Goal: Task Accomplishment & Management: Complete application form

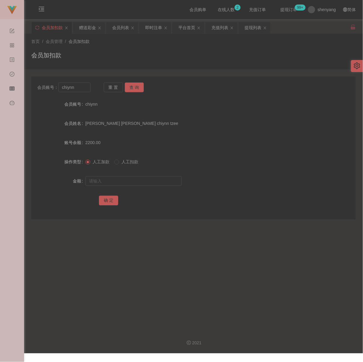
click at [87, 88] on input "chiynn" at bounding box center [74, 88] width 32 height 10
type input "Qa504299"
click at [133, 87] on button "查 询" at bounding box center [134, 88] width 19 height 10
click at [123, 182] on input "text" at bounding box center [133, 181] width 96 height 10
click at [151, 180] on input "text" at bounding box center [133, 181] width 96 height 10
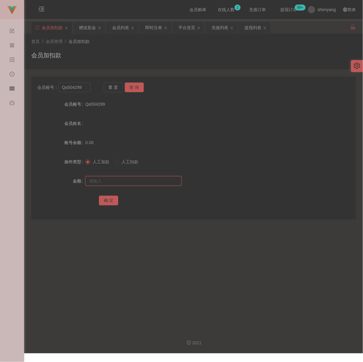
paste input "30"
type input "30"
click at [105, 203] on button "确 定" at bounding box center [108, 201] width 19 height 10
click at [155, 58] on div "会员加扣款" at bounding box center [193, 58] width 324 height 14
click at [83, 87] on input "Qa504299" at bounding box center [74, 88] width 32 height 10
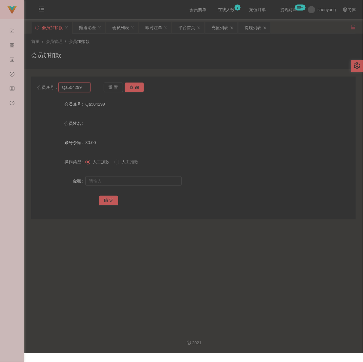
click at [83, 87] on input "Qa504299" at bounding box center [74, 88] width 32 height 10
paste input "0169818975"
type input "0169818975"
drag, startPoint x: 133, startPoint y: 86, endPoint x: 133, endPoint y: 103, distance: 17.1
click at [133, 86] on button "查 询" at bounding box center [134, 88] width 19 height 10
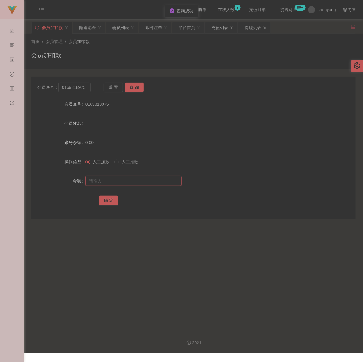
click at [127, 180] on input "text" at bounding box center [133, 181] width 96 height 10
type input "30"
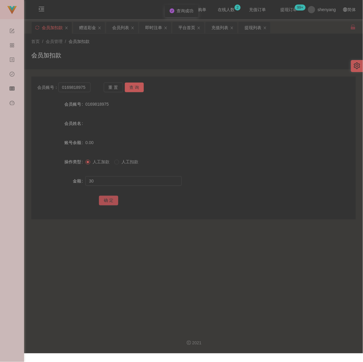
click at [106, 206] on button "确 定" at bounding box center [108, 201] width 19 height 10
click at [166, 50] on div "首页 / 会员管理 / 会员加扣款 / 会员加扣款" at bounding box center [193, 51] width 324 height 26
click at [87, 89] on input "0169818975" at bounding box center [74, 88] width 32 height 10
paste input "Xiayu100200"
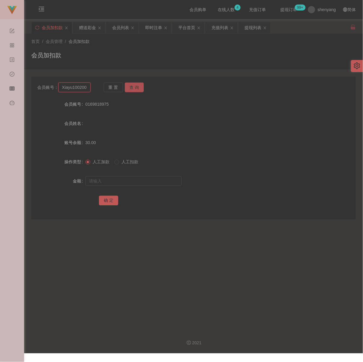
type input "Xiayu100200"
click at [131, 85] on button "查 询" at bounding box center [134, 88] width 19 height 10
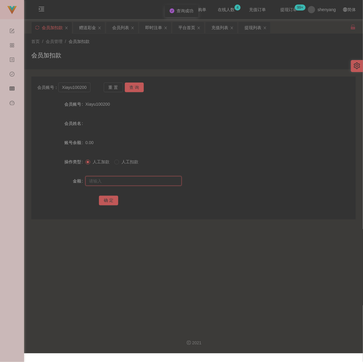
click at [132, 181] on input "text" at bounding box center [133, 181] width 96 height 10
click at [151, 185] on input "text" at bounding box center [133, 181] width 96 height 10
paste input "30"
type input "30"
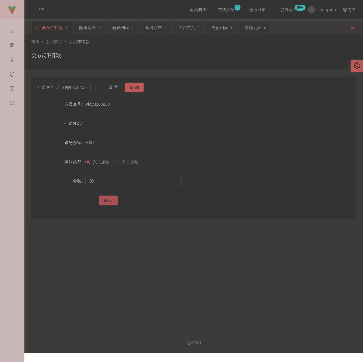
click at [108, 201] on button "确 定" at bounding box center [108, 201] width 19 height 10
drag, startPoint x: 151, startPoint y: 69, endPoint x: 149, endPoint y: 66, distance: 3.8
click at [151, 67] on div "首页 / 会员管理 / 会员加扣款 / 会员加扣款" at bounding box center [193, 52] width 339 height 36
click at [120, 28] on div "会员列表" at bounding box center [120, 27] width 17 height 11
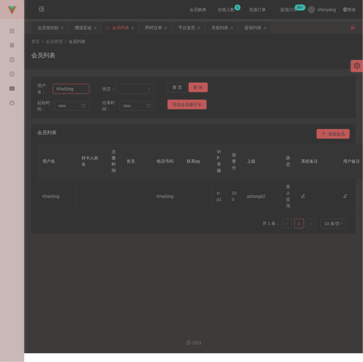
click at [73, 93] on input "KhaiSing" at bounding box center [71, 89] width 36 height 10
paste input "chongkeong8128"
type input "chongkeong8128"
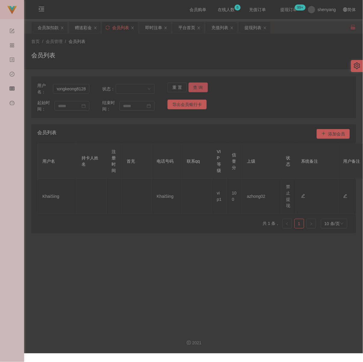
click at [198, 85] on button "查 询" at bounding box center [197, 88] width 19 height 10
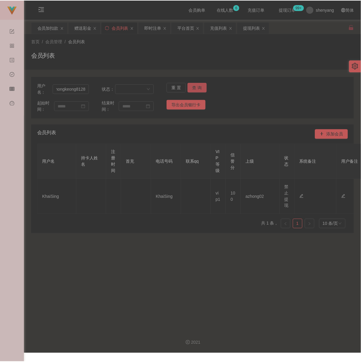
scroll to position [0, 0]
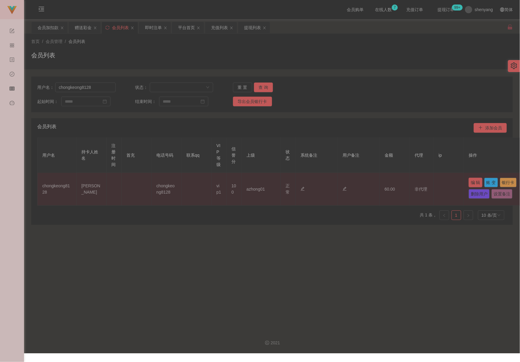
click at [362, 184] on button "编 辑" at bounding box center [476, 183] width 14 height 10
type input "chongkeong8128"
type input "[PERSON_NAME]"
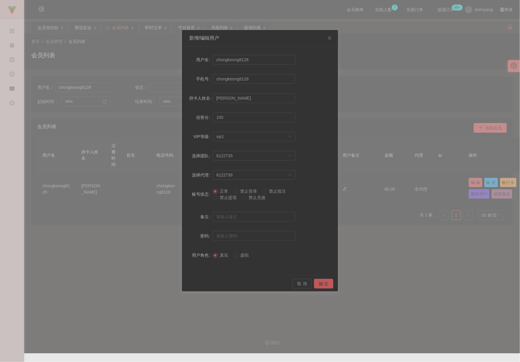
click at [362, 263] on div "新增/编辑用户 用户名 chongkeong8128 手机号 chongkeong8128 持卡人姓名 [PERSON_NAME] keong 信誉分 100…" at bounding box center [260, 181] width 520 height 362
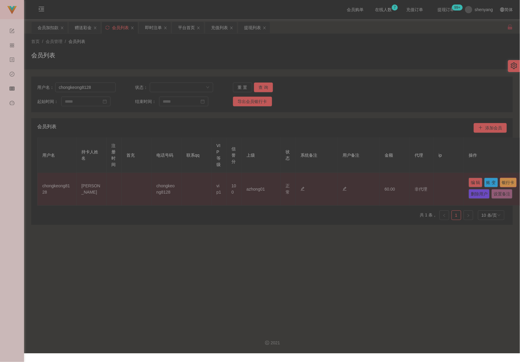
click at [362, 188] on button "银行卡" at bounding box center [508, 183] width 17 height 10
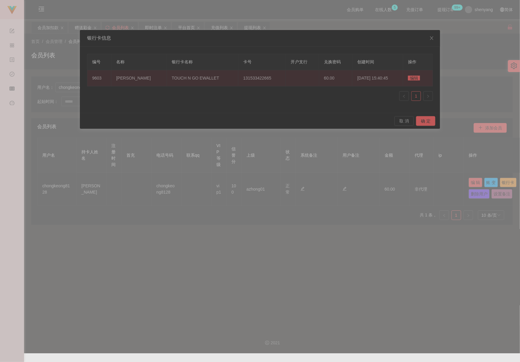
click at [362, 79] on span "编辑" at bounding box center [414, 78] width 12 height 5
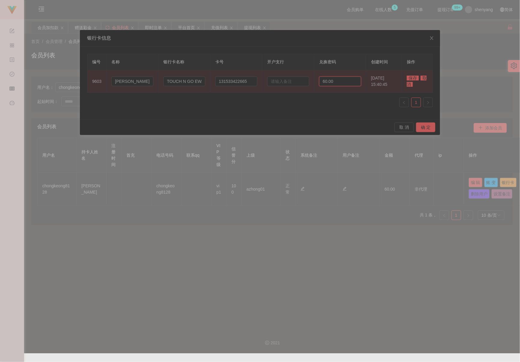
click at [335, 82] on input "60.00" at bounding box center [340, 82] width 42 height 10
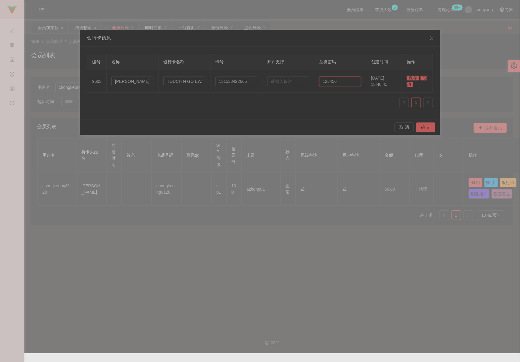
type input "123456"
click at [362, 77] on span "保存" at bounding box center [413, 78] width 12 height 5
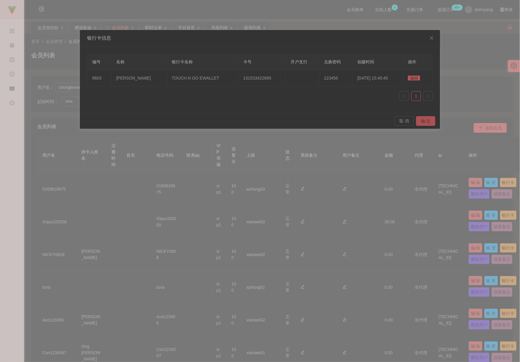
click at [362, 118] on button "确 定" at bounding box center [425, 121] width 19 height 10
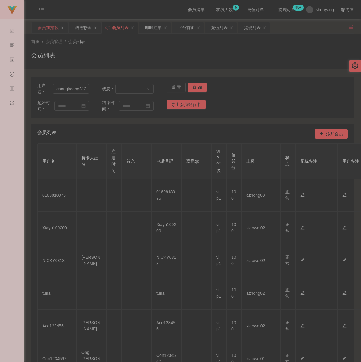
click at [51, 30] on div "会员加扣款" at bounding box center [48, 27] width 21 height 11
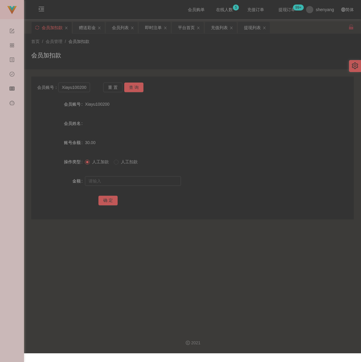
click at [173, 58] on div "会员加扣款" at bounding box center [192, 58] width 323 height 14
click at [83, 92] on input "Xiayu100200" at bounding box center [74, 88] width 32 height 10
paste input "Thiva8"
type input "Thiva800"
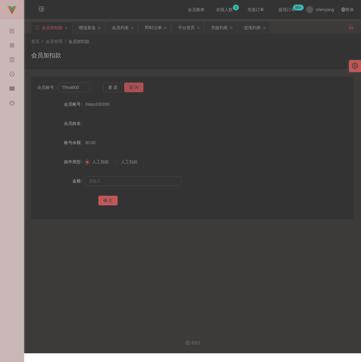
click at [132, 84] on button "查 询" at bounding box center [133, 88] width 19 height 10
click at [134, 182] on input "text" at bounding box center [133, 181] width 96 height 10
click at [180, 182] on input "text" at bounding box center [133, 181] width 96 height 10
paste input "100"
type input "100"
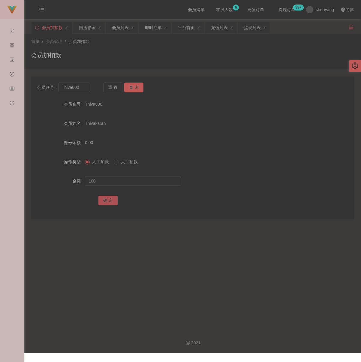
click at [104, 204] on button "确 定" at bounding box center [108, 201] width 19 height 10
click at [81, 86] on input "Thiva800" at bounding box center [74, 88] width 32 height 10
paste input "qq123"
type input "qq123"
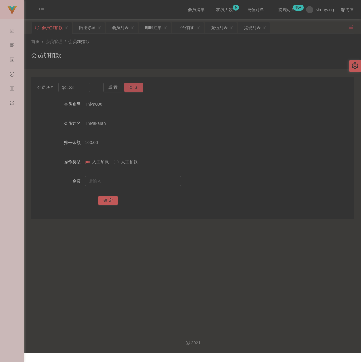
drag, startPoint x: 129, startPoint y: 87, endPoint x: 133, endPoint y: 95, distance: 7.9
click at [130, 87] on button "查 询" at bounding box center [133, 88] width 19 height 10
click at [129, 182] on input "text" at bounding box center [133, 181] width 96 height 10
click at [158, 184] on input "text" at bounding box center [133, 181] width 96 height 10
paste input "100"
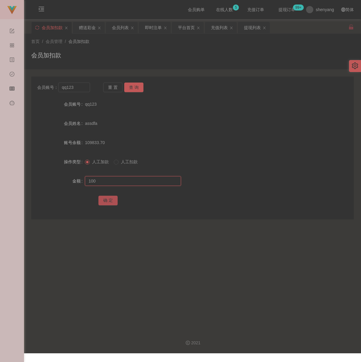
type input "100"
drag, startPoint x: 105, startPoint y: 201, endPoint x: 109, endPoint y: 202, distance: 3.7
click at [105, 201] on button "确 定" at bounding box center [108, 201] width 19 height 10
click at [81, 87] on input "qq123" at bounding box center [74, 88] width 32 height 10
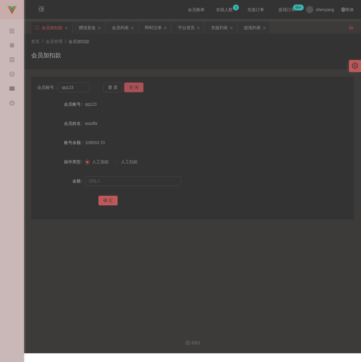
drag, startPoint x: 137, startPoint y: 89, endPoint x: 135, endPoint y: 96, distance: 6.6
click at [137, 89] on button "查 询" at bounding box center [133, 88] width 19 height 10
click at [143, 184] on input "text" at bounding box center [133, 181] width 96 height 10
click at [161, 185] on input "text" at bounding box center [133, 181] width 96 height 10
paste input "100"
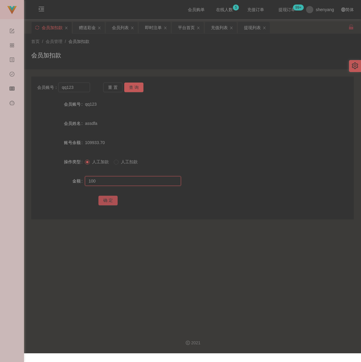
type input "100"
click at [107, 201] on button "确 定" at bounding box center [108, 201] width 19 height 10
click at [81, 91] on input "qq123" at bounding box center [74, 88] width 32 height 10
click at [136, 90] on button "查 询" at bounding box center [133, 88] width 19 height 10
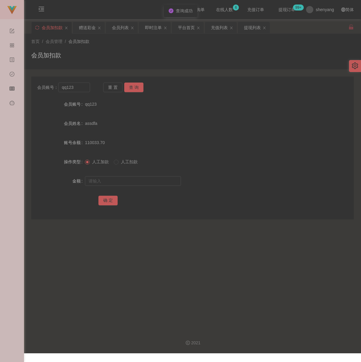
click at [138, 187] on div at bounding box center [179, 181] width 188 height 12
click at [142, 183] on input "text" at bounding box center [133, 181] width 96 height 10
click at [144, 178] on div at bounding box center [179, 181] width 188 height 12
click at [142, 182] on input "text" at bounding box center [133, 181] width 96 height 10
paste input "300"
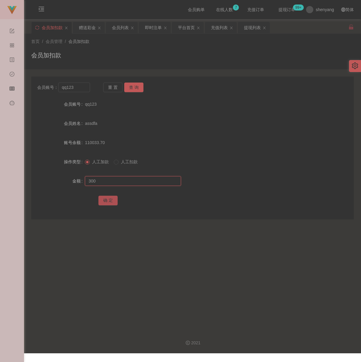
type input "300"
click at [110, 202] on button "确 定" at bounding box center [108, 201] width 19 height 10
click at [80, 90] on input "qq123" at bounding box center [74, 88] width 32 height 10
paste input "qq123"
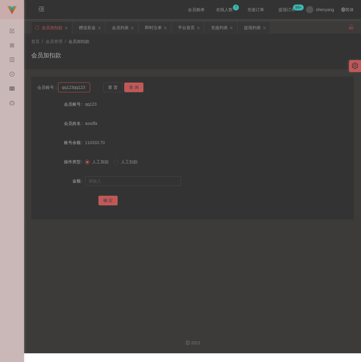
click at [78, 87] on input "qq123qq123" at bounding box center [74, 88] width 32 height 10
paste input "text"
type input "qq123"
click at [134, 87] on button "查 询" at bounding box center [133, 88] width 19 height 10
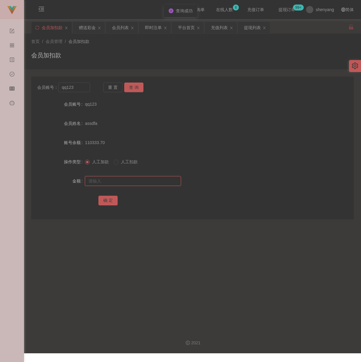
click at [135, 185] on input "text" at bounding box center [133, 181] width 96 height 10
click at [134, 186] on input "text" at bounding box center [133, 181] width 96 height 10
paste input "300"
type input "300"
drag, startPoint x: 105, startPoint y: 203, endPoint x: 114, endPoint y: 202, distance: 8.4
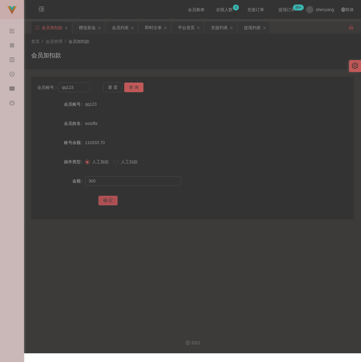
click at [105, 203] on button "确 定" at bounding box center [108, 201] width 19 height 10
click at [78, 90] on input "qq123" at bounding box center [74, 88] width 32 height 10
paste input "WW"
type input "WW123"
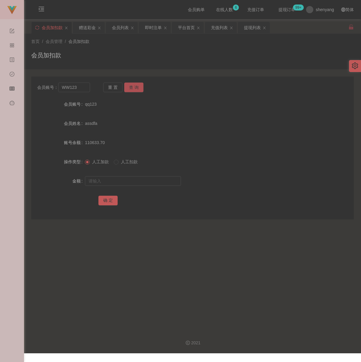
click at [135, 87] on button "查 询" at bounding box center [133, 88] width 19 height 10
click at [131, 181] on input "text" at bounding box center [133, 181] width 96 height 10
drag, startPoint x: 158, startPoint y: 180, endPoint x: 154, endPoint y: 181, distance: 3.6
click at [158, 180] on input "text" at bounding box center [133, 181] width 96 height 10
paste input "100"
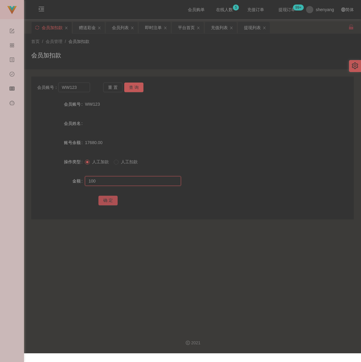
type input "100"
click at [107, 201] on button "确 定" at bounding box center [108, 201] width 19 height 10
click at [81, 90] on input "WW123" at bounding box center [74, 88] width 32 height 10
click at [132, 88] on button "查 询" at bounding box center [133, 88] width 19 height 10
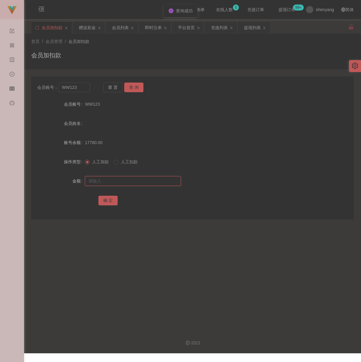
click at [137, 183] on input "text" at bounding box center [133, 181] width 96 height 10
click at [161, 182] on input "text" at bounding box center [133, 181] width 96 height 10
paste input "100"
type input "100"
click at [107, 200] on button "确 定" at bounding box center [108, 201] width 19 height 10
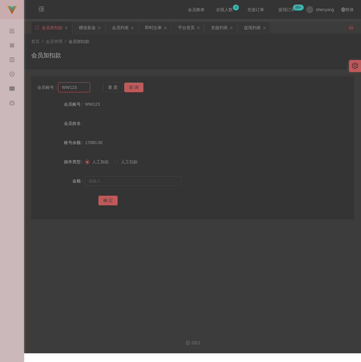
click at [85, 92] on input "WW123" at bounding box center [74, 88] width 32 height 10
paste input "TING"
type input "TING"
click at [130, 88] on button "查 询" at bounding box center [133, 88] width 19 height 10
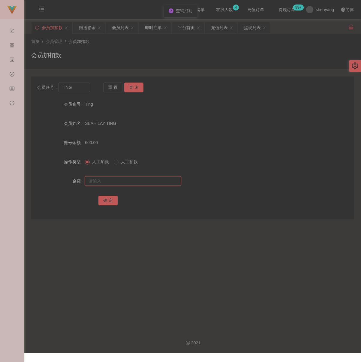
click at [127, 181] on input "text" at bounding box center [133, 181] width 96 height 10
click at [142, 185] on input "text" at bounding box center [133, 181] width 96 height 10
paste input "100"
type input "100"
click at [108, 202] on button "确 定" at bounding box center [108, 201] width 19 height 10
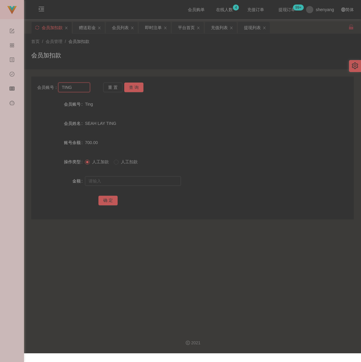
click at [80, 86] on input "TING" at bounding box center [74, 88] width 32 height 10
paste input "Natelie"
type input "Natelie"
click at [129, 87] on button "查 询" at bounding box center [133, 88] width 19 height 10
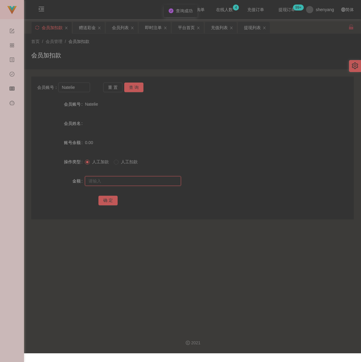
click at [125, 180] on input "text" at bounding box center [133, 181] width 96 height 10
click at [130, 186] on input "text" at bounding box center [133, 181] width 96 height 10
paste input "100"
type input "100"
click at [105, 202] on button "确 定" at bounding box center [108, 201] width 19 height 10
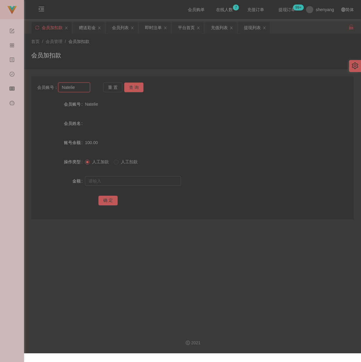
click at [81, 88] on input "Natelie" at bounding box center [74, 88] width 32 height 10
paste input "qq123"
type input "qq123"
click at [140, 88] on button "查 询" at bounding box center [133, 88] width 19 height 10
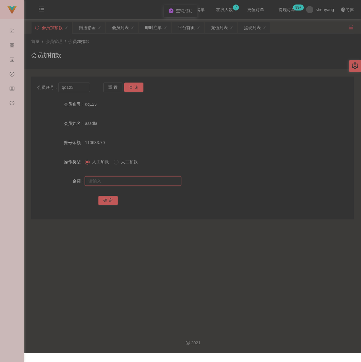
click at [130, 179] on input "text" at bounding box center [133, 181] width 96 height 10
click at [133, 183] on input "text" at bounding box center [133, 181] width 96 height 10
paste input "100"
type input "100"
click at [107, 200] on button "确 定" at bounding box center [108, 201] width 19 height 10
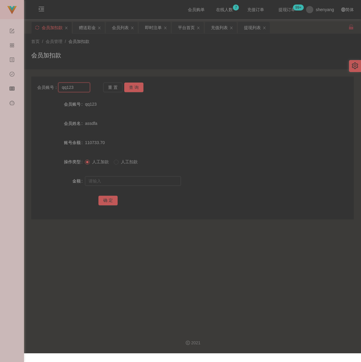
click at [79, 91] on input "qq123" at bounding box center [74, 88] width 32 height 10
paste input "ziying"
type input "ziying"
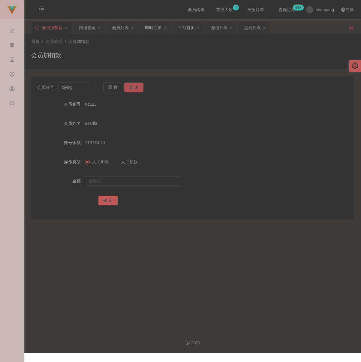
click at [129, 89] on button "查 询" at bounding box center [133, 88] width 19 height 10
click at [117, 186] on input "text" at bounding box center [133, 181] width 96 height 10
click at [149, 186] on input "text" at bounding box center [133, 181] width 96 height 10
paste input "100"
type input "100"
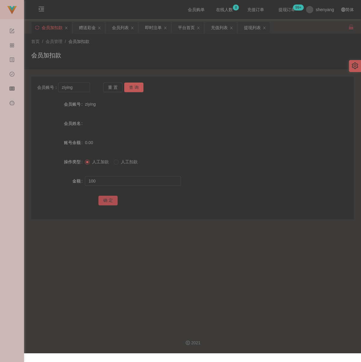
click at [103, 204] on button "确 定" at bounding box center [108, 201] width 19 height 10
click at [78, 90] on input "ziying" at bounding box center [74, 88] width 32 height 10
paste input "WW123"
type input "WW123"
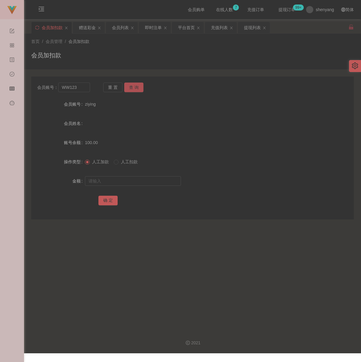
click at [134, 88] on button "查 询" at bounding box center [133, 88] width 19 height 10
click at [123, 185] on input "text" at bounding box center [133, 181] width 96 height 10
click at [141, 184] on input "text" at bounding box center [133, 181] width 96 height 10
paste input "100"
type input "100"
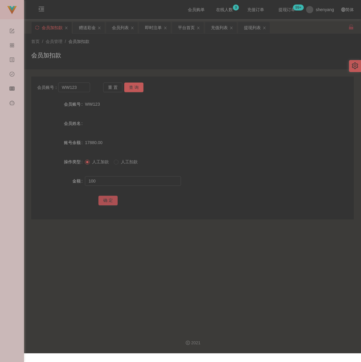
drag, startPoint x: 102, startPoint y: 204, endPoint x: 107, endPoint y: 202, distance: 5.8
click at [104, 202] on button "确 定" at bounding box center [108, 201] width 19 height 10
click at [79, 89] on input "WW123" at bounding box center [74, 88] width 32 height 10
paste input "waiying1118"
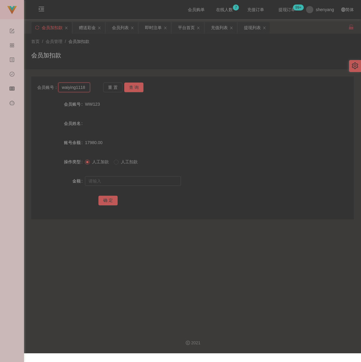
type input "waiying1118"
click at [132, 87] on button "查 询" at bounding box center [133, 88] width 19 height 10
drag, startPoint x: 115, startPoint y: 183, endPoint x: 120, endPoint y: 184, distance: 4.9
click at [115, 183] on input "text" at bounding box center [133, 181] width 96 height 10
drag, startPoint x: 117, startPoint y: 179, endPoint x: 116, endPoint y: 182, distance: 3.3
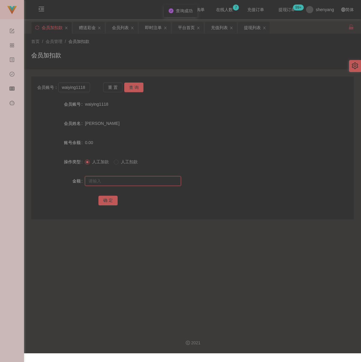
click at [117, 179] on input "text" at bounding box center [133, 181] width 96 height 10
paste input "100"
type input "100"
click at [111, 204] on button "确 定" at bounding box center [108, 201] width 19 height 10
click at [77, 91] on input "waiying1118" at bounding box center [74, 88] width 32 height 10
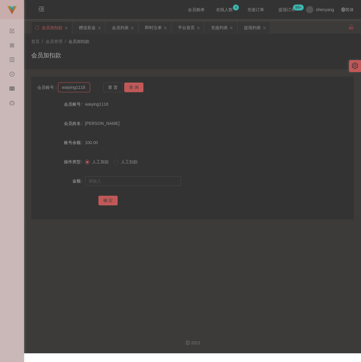
click at [77, 91] on input "waiying1118" at bounding box center [74, 88] width 32 height 10
paste input "[PERSON_NAME]"
type input "[PERSON_NAME]"
click at [135, 86] on button "查 询" at bounding box center [133, 88] width 19 height 10
click at [120, 184] on input "text" at bounding box center [133, 181] width 96 height 10
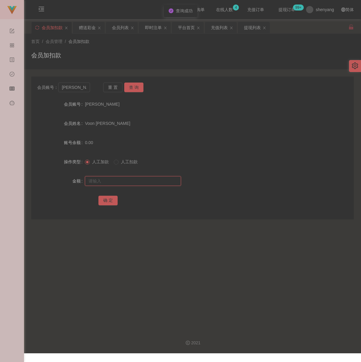
drag, startPoint x: 151, startPoint y: 186, endPoint x: 147, endPoint y: 188, distance: 4.1
click at [151, 186] on input "text" at bounding box center [133, 181] width 96 height 10
paste input "200"
type input "200"
click at [110, 203] on button "确 定" at bounding box center [108, 201] width 19 height 10
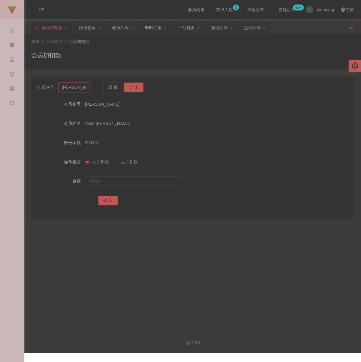
click at [81, 90] on input "[PERSON_NAME]" at bounding box center [74, 88] width 32 height 10
paste input "Lhp"
type input "Lhp"
click at [132, 87] on button "查 询" at bounding box center [133, 88] width 19 height 10
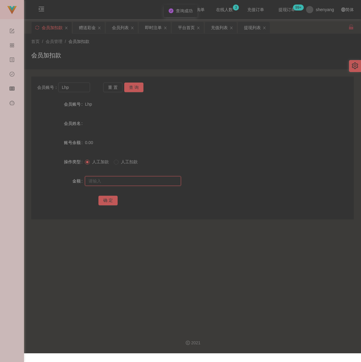
click at [124, 182] on input "text" at bounding box center [133, 181] width 96 height 10
click at [163, 186] on input "text" at bounding box center [133, 181] width 96 height 10
paste input "100"
type input "100"
click at [111, 201] on button "确 定" at bounding box center [108, 201] width 19 height 10
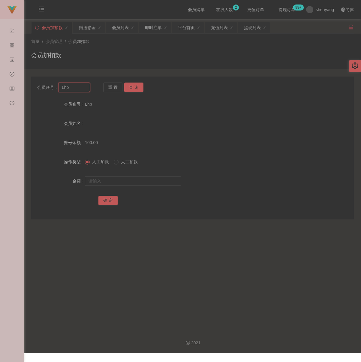
click at [77, 89] on input "Lhp" at bounding box center [74, 88] width 32 height 10
paste input "Keanhui8433"
type input "Keanhui8433"
click at [131, 87] on button "查 询" at bounding box center [133, 88] width 19 height 10
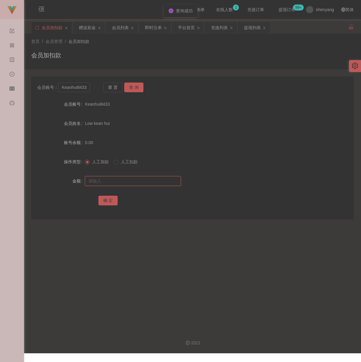
click at [120, 180] on input "text" at bounding box center [133, 181] width 96 height 10
drag, startPoint x: 155, startPoint y: 183, endPoint x: 151, endPoint y: 184, distance: 3.7
click at [155, 183] on input "text" at bounding box center [133, 181] width 96 height 10
paste input "100"
type input "100"
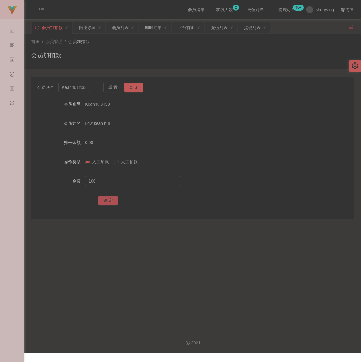
drag, startPoint x: 112, startPoint y: 205, endPoint x: 117, endPoint y: 205, distance: 4.5
click at [112, 205] on button "确 定" at bounding box center [108, 201] width 19 height 10
click at [81, 92] on input "Keanhui8433" at bounding box center [74, 88] width 32 height 10
paste input "Eric001"
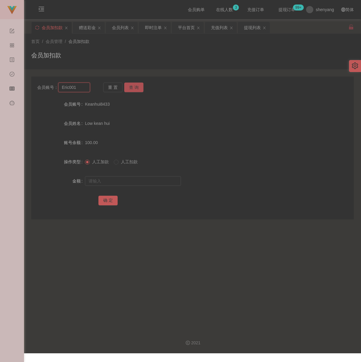
type input "Eric001"
click at [138, 87] on button "查 询" at bounding box center [133, 88] width 19 height 10
click at [132, 183] on input "text" at bounding box center [133, 181] width 96 height 10
click at [156, 179] on input "text" at bounding box center [133, 181] width 96 height 10
paste input "200"
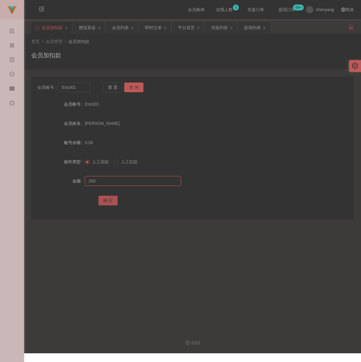
type input "200"
drag, startPoint x: 112, startPoint y: 204, endPoint x: 124, endPoint y: 206, distance: 12.7
click at [112, 204] on button "确 定" at bounding box center [108, 201] width 19 height 10
click at [83, 91] on input "Eric001" at bounding box center [74, 88] width 32 height 10
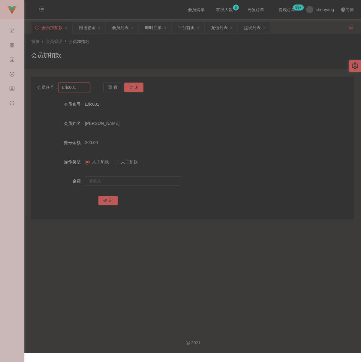
paste input "qq123"
type input "qq123"
click at [134, 87] on button "查 询" at bounding box center [133, 88] width 19 height 10
drag, startPoint x: 121, startPoint y: 183, endPoint x: 125, endPoint y: 184, distance: 3.7
click at [121, 183] on input "text" at bounding box center [133, 181] width 96 height 10
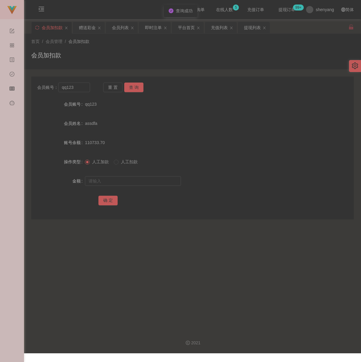
click at [158, 178] on div at bounding box center [179, 181] width 188 height 12
click at [152, 185] on input "text" at bounding box center [133, 181] width 96 height 10
paste input "100"
type input "100"
click at [109, 199] on button "确 定" at bounding box center [108, 201] width 19 height 10
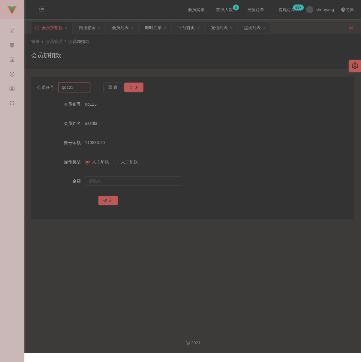
click at [80, 87] on input "qq123" at bounding box center [74, 88] width 32 height 10
paste input "NICKY0818"
type input "NICKY0818"
click at [132, 87] on button "查 询" at bounding box center [133, 88] width 19 height 10
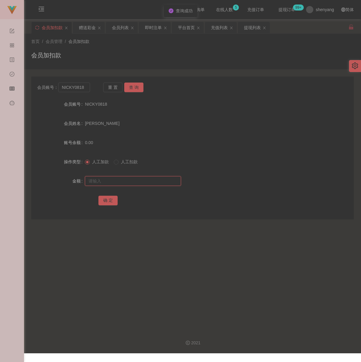
drag, startPoint x: 137, startPoint y: 182, endPoint x: 145, endPoint y: 182, distance: 8.4
click at [137, 182] on input "text" at bounding box center [133, 181] width 96 height 10
click at [150, 181] on input "text" at bounding box center [133, 181] width 96 height 10
paste input "100"
type input "100"
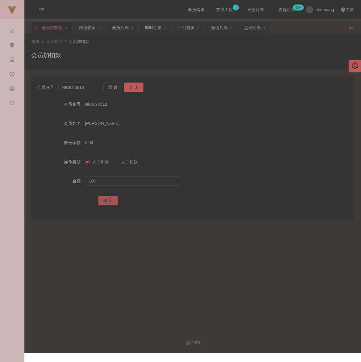
click at [105, 202] on button "确 定" at bounding box center [108, 201] width 19 height 10
click at [87, 92] on input "NICKY0818" at bounding box center [74, 88] width 32 height 10
paste input "WW123"
type input "WW123"
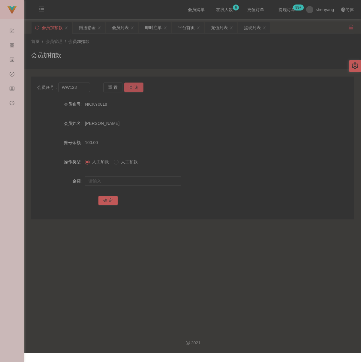
click at [137, 87] on button "查 询" at bounding box center [133, 88] width 19 height 10
click at [130, 186] on input "text" at bounding box center [133, 181] width 96 height 10
click at [150, 183] on input "text" at bounding box center [133, 181] width 96 height 10
paste input "200"
type input "200"
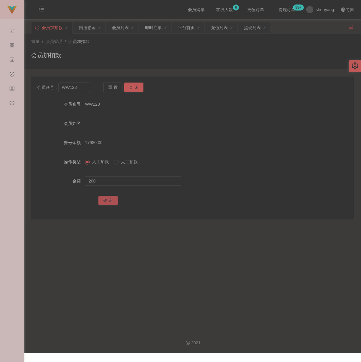
drag, startPoint x: 108, startPoint y: 202, endPoint x: 112, endPoint y: 202, distance: 3.3
click at [108, 202] on button "确 定" at bounding box center [108, 201] width 19 height 10
click at [83, 91] on input "WW123" at bounding box center [74, 88] width 32 height 10
click at [82, 91] on input "WW123" at bounding box center [74, 88] width 32 height 10
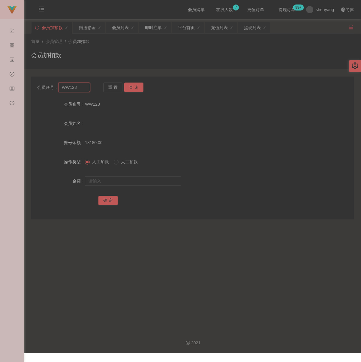
click at [82, 91] on input "WW123" at bounding box center [74, 88] width 32 height 10
paste input "qq"
type input "qq123"
click at [138, 88] on button "查 询" at bounding box center [133, 88] width 19 height 10
click at [133, 186] on input "text" at bounding box center [133, 181] width 96 height 10
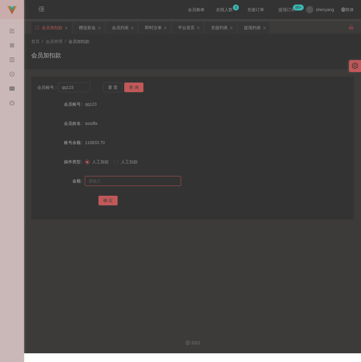
click at [155, 186] on input "text" at bounding box center [133, 181] width 96 height 10
paste input "100"
type input "100"
click at [108, 205] on button "确 定" at bounding box center [108, 201] width 19 height 10
click at [79, 89] on input "qq123" at bounding box center [74, 88] width 32 height 10
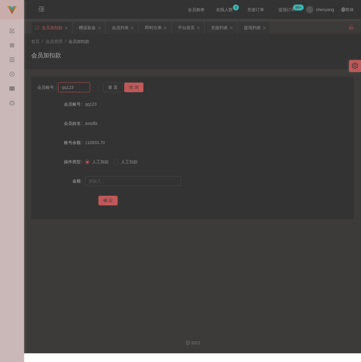
click at [79, 89] on input "qq123" at bounding box center [74, 88] width 32 height 10
paste input "0169818975"
type input "0169818975"
click at [133, 86] on button "查 询" at bounding box center [133, 88] width 19 height 10
click at [122, 186] on input "text" at bounding box center [133, 181] width 96 height 10
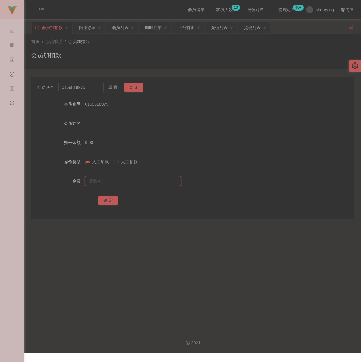
click at [145, 179] on input "text" at bounding box center [133, 181] width 96 height 10
paste input "100"
type input "100"
click at [109, 200] on button "确 定" at bounding box center [108, 201] width 19 height 10
click at [84, 89] on input "0169818975" at bounding box center [74, 88] width 32 height 10
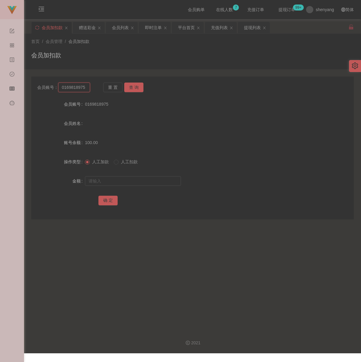
click at [84, 89] on input "0169818975" at bounding box center [74, 88] width 32 height 10
paste input "Girlgirl1997"
type input "Girlgirl1997"
click at [133, 86] on button "查 询" at bounding box center [133, 88] width 19 height 10
click at [125, 181] on input "text" at bounding box center [133, 181] width 96 height 10
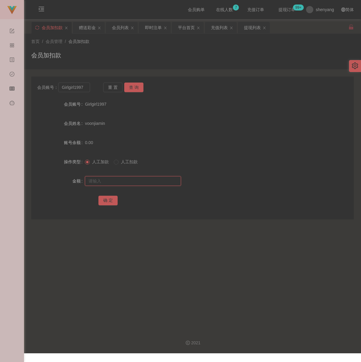
click at [159, 184] on input "text" at bounding box center [133, 181] width 96 height 10
paste input "200"
type input "200"
click at [104, 200] on button "确 定" at bounding box center [108, 201] width 19 height 10
click at [85, 88] on input "Girlgirl1997" at bounding box center [74, 88] width 32 height 10
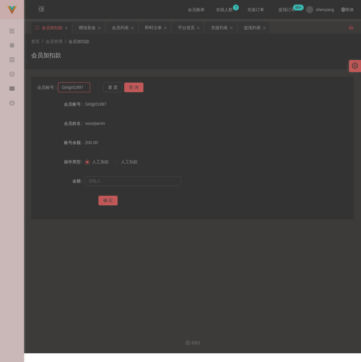
click at [85, 88] on input "Girlgirl1997" at bounding box center [74, 88] width 32 height 10
paste input "OKC5259"
type input "OKC5259"
click at [133, 87] on button "查 询" at bounding box center [133, 88] width 19 height 10
click at [130, 181] on input "text" at bounding box center [133, 181] width 96 height 10
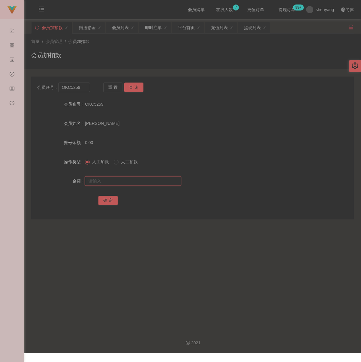
drag, startPoint x: 166, startPoint y: 183, endPoint x: 158, endPoint y: 184, distance: 7.9
click at [166, 183] on input "text" at bounding box center [133, 181] width 96 height 10
paste input "100"
type input "100"
drag, startPoint x: 105, startPoint y: 201, endPoint x: 110, endPoint y: 203, distance: 5.7
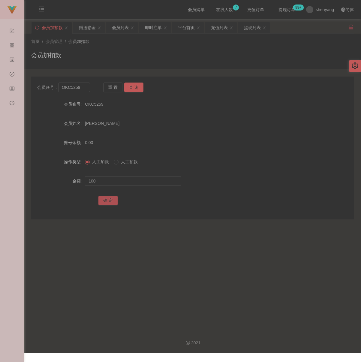
click at [105, 201] on button "确 定" at bounding box center [108, 201] width 19 height 10
click at [106, 58] on div "会员加扣款" at bounding box center [192, 58] width 323 height 14
click at [84, 89] on input "OKC5259" at bounding box center [74, 88] width 32 height 10
paste input "chongkeong8128"
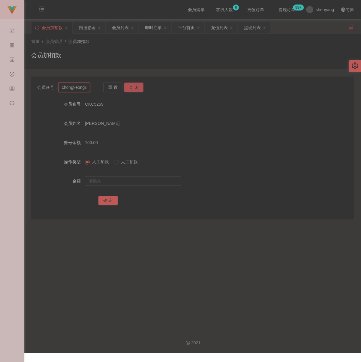
scroll to position [0, 8]
type input "chongkeong8128"
click at [135, 87] on button "查 询" at bounding box center [133, 88] width 19 height 10
click at [123, 185] on input "text" at bounding box center [133, 181] width 96 height 10
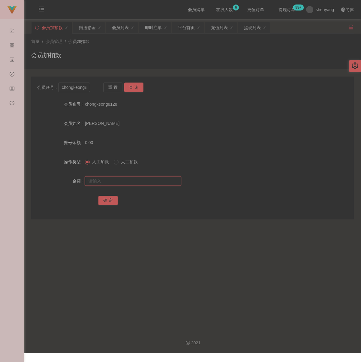
click at [145, 186] on input "text" at bounding box center [133, 181] width 96 height 10
paste input "100"
type input "100"
click at [102, 203] on button "确 定" at bounding box center [108, 201] width 19 height 10
click at [66, 90] on input "chongkeong8128" at bounding box center [74, 88] width 32 height 10
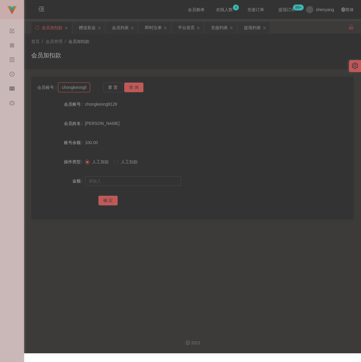
click at [66, 90] on input "chongkeong8128" at bounding box center [74, 88] width 32 height 10
paste input "bongyukping"
type input "bongyukping"
click at [130, 87] on button "查 询" at bounding box center [133, 88] width 19 height 10
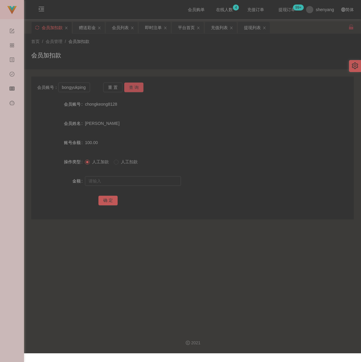
scroll to position [0, 0]
click at [125, 186] on input "text" at bounding box center [133, 181] width 96 height 10
click at [129, 182] on input "text" at bounding box center [133, 181] width 96 height 10
paste input "100"
type input "100"
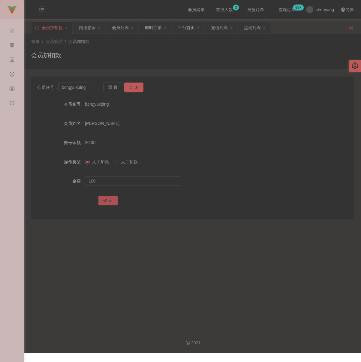
drag, startPoint x: 106, startPoint y: 200, endPoint x: 110, endPoint y: 203, distance: 5.0
click at [106, 200] on button "确 定" at bounding box center [108, 201] width 19 height 10
click at [183, 55] on div "会员加扣款" at bounding box center [192, 58] width 323 height 14
click at [86, 90] on input "bongyukping" at bounding box center [74, 88] width 32 height 10
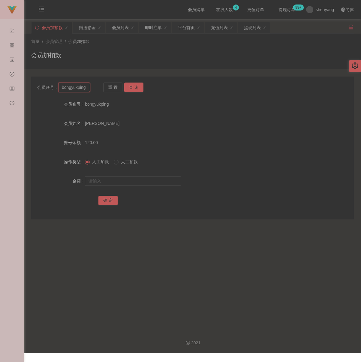
paste input "qq123"
type input "qq123"
click at [130, 86] on button "查 询" at bounding box center [133, 88] width 19 height 10
click at [136, 181] on input "text" at bounding box center [133, 181] width 96 height 10
click at [159, 183] on input "text" at bounding box center [133, 181] width 96 height 10
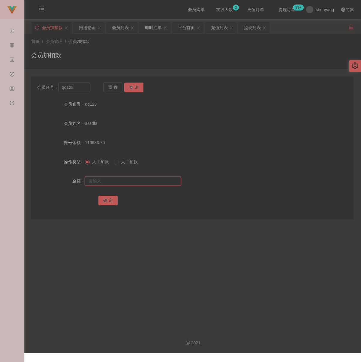
paste input "200"
type input "200"
click at [109, 203] on button "确 定" at bounding box center [108, 201] width 19 height 10
click at [147, 60] on div "会员加扣款" at bounding box center [192, 58] width 323 height 14
click at [81, 92] on input "qq123" at bounding box center [74, 88] width 32 height 10
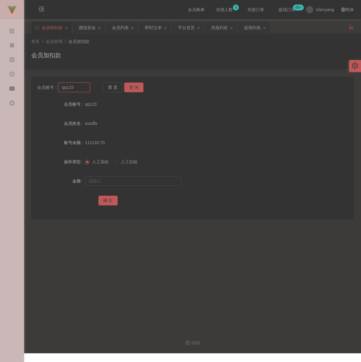
click at [81, 92] on input "qq123" at bounding box center [74, 88] width 32 height 10
paste input "WW"
type input "WW123"
click at [138, 90] on button "查 询" at bounding box center [133, 88] width 19 height 10
click at [128, 182] on input "text" at bounding box center [133, 181] width 96 height 10
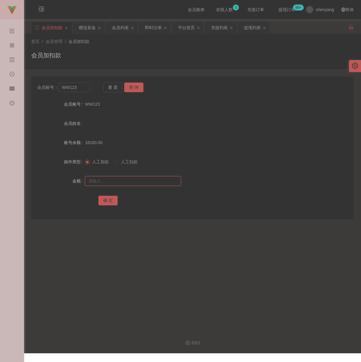
click at [130, 181] on input "text" at bounding box center [133, 181] width 96 height 10
paste input "200"
type input "200"
click at [107, 200] on button "确 定" at bounding box center [108, 201] width 19 height 10
click at [188, 59] on div "会员加扣款" at bounding box center [192, 58] width 323 height 14
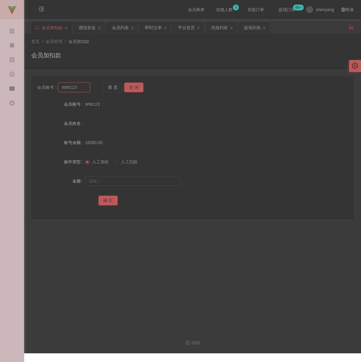
click at [87, 88] on input "WW123" at bounding box center [74, 88] width 32 height 10
paste input "qq"
type input "qq123"
click at [130, 86] on button "查 询" at bounding box center [133, 88] width 19 height 10
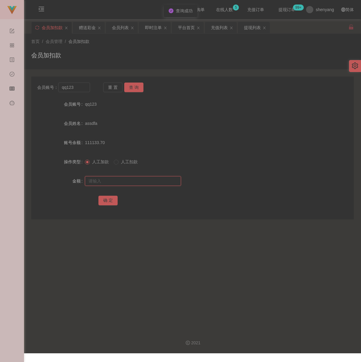
click at [143, 184] on input "text" at bounding box center [133, 181] width 96 height 10
type input "300"
click at [108, 202] on button "确 定" at bounding box center [108, 201] width 19 height 10
click at [167, 63] on div "首页 / 会员管理 / 会员加扣款 / 会员加扣款" at bounding box center [192, 52] width 337 height 36
click at [75, 90] on input "qq123" at bounding box center [74, 88] width 32 height 10
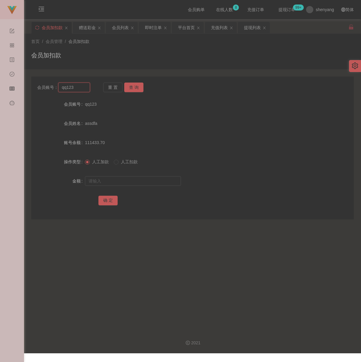
click at [75, 90] on input "qq123" at bounding box center [74, 88] width 32 height 10
paste input "0166604439"
type input "0166604439"
click at [133, 87] on button "查 询" at bounding box center [133, 88] width 19 height 10
click at [131, 185] on input "text" at bounding box center [133, 181] width 96 height 10
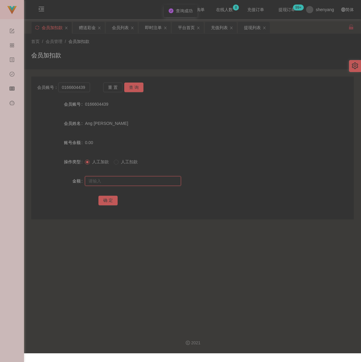
click at [147, 186] on input "text" at bounding box center [133, 181] width 96 height 10
paste input "100"
type input "100"
click at [100, 203] on button "确 定" at bounding box center [108, 201] width 19 height 10
click at [195, 63] on div "会员加扣款" at bounding box center [192, 58] width 323 height 14
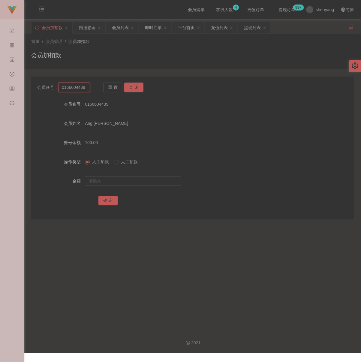
click at [83, 88] on input "0166604439" at bounding box center [74, 88] width 32 height 10
paste input "geoffreyKiu90"
type input "geoffreyKiu90"
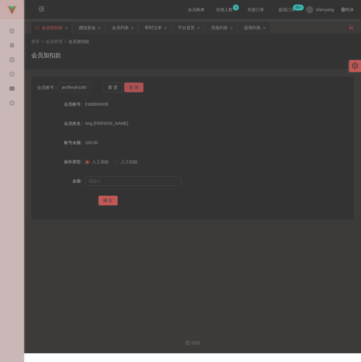
click at [137, 85] on button "查 询" at bounding box center [133, 88] width 19 height 10
click at [142, 186] on input "text" at bounding box center [133, 181] width 96 height 10
click at [163, 186] on input "text" at bounding box center [133, 181] width 96 height 10
paste input "100"
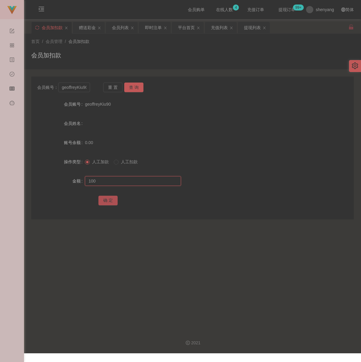
type input "100"
click at [108, 205] on button "确 定" at bounding box center [108, 201] width 19 height 10
click at [166, 58] on div "会员加扣款" at bounding box center [192, 58] width 323 height 14
click at [181, 58] on div "会员加扣款" at bounding box center [192, 58] width 323 height 14
click at [68, 89] on input "geoffreyKiu90" at bounding box center [74, 88] width 32 height 10
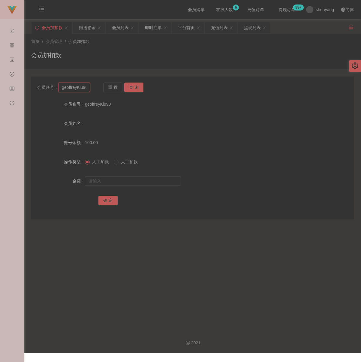
click at [68, 89] on input "geoffreyKiu90" at bounding box center [74, 88] width 32 height 10
paste input "Ace1234564"
click at [141, 87] on button "查 询" at bounding box center [133, 88] width 19 height 10
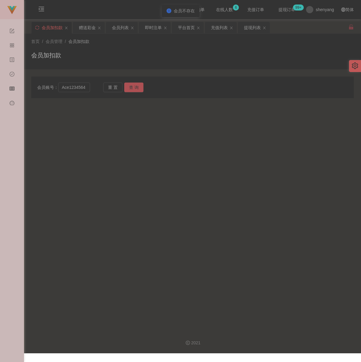
click at [138, 88] on button "查 询" at bounding box center [133, 88] width 19 height 10
click at [133, 89] on button "查 询" at bounding box center [133, 88] width 19 height 10
click at [85, 91] on input "Ace1234564" at bounding box center [74, 88] width 32 height 10
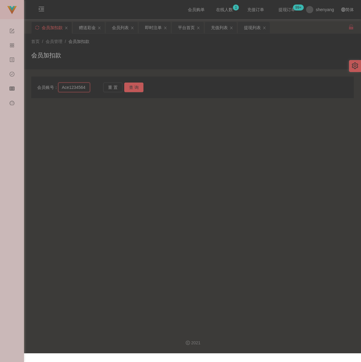
click at [85, 91] on input "Ace1234564" at bounding box center [74, 88] width 32 height 10
paste input "[PERSON_NAME]"
click at [140, 87] on button "查 询" at bounding box center [133, 88] width 19 height 10
click at [89, 91] on input "[PERSON_NAME]" at bounding box center [74, 88] width 32 height 10
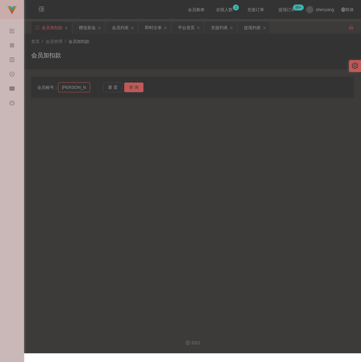
paste input "Ace123456"
click at [89, 91] on input "[PERSON_NAME] Ace123456" at bounding box center [74, 88] width 32 height 10
click at [87, 90] on input "[PERSON_NAME] Ace123456" at bounding box center [74, 88] width 32 height 10
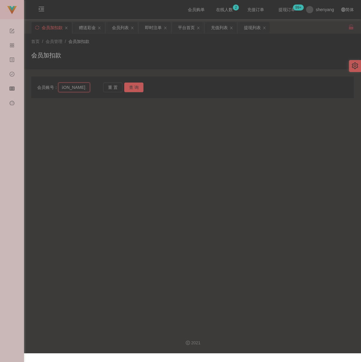
click at [87, 90] on input "[PERSON_NAME] Ace123456" at bounding box center [74, 88] width 32 height 10
paste input "text"
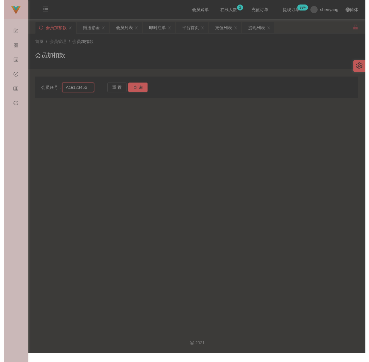
scroll to position [0, 0]
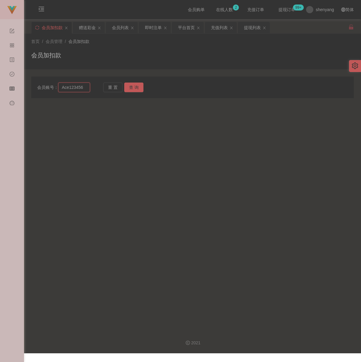
type input "Ace123456"
click at [134, 92] on div "重 置 查 询" at bounding box center [129, 88] width 53 height 10
click at [135, 88] on button "查 询" at bounding box center [133, 88] width 19 height 10
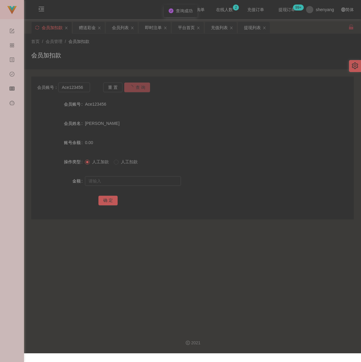
click at [135, 88] on button "查 询" at bounding box center [137, 88] width 26 height 10
click at [131, 183] on input "text" at bounding box center [133, 181] width 96 height 10
click at [127, 183] on input "text" at bounding box center [133, 181] width 96 height 10
type input "200"
click at [105, 205] on button "确 定" at bounding box center [108, 201] width 19 height 10
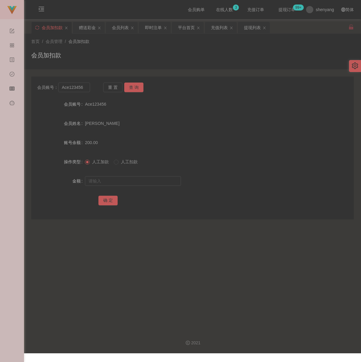
click at [145, 55] on div "会员加扣款" at bounding box center [192, 58] width 323 height 14
click at [85, 90] on input "Ace123456" at bounding box center [74, 88] width 32 height 10
paste input "WW123"
type input "WW123"
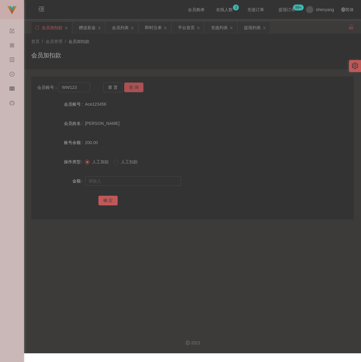
click at [139, 89] on button "查 询" at bounding box center [133, 88] width 19 height 10
click at [127, 183] on input "text" at bounding box center [133, 181] width 96 height 10
type input "100"
click at [113, 205] on button "确 定" at bounding box center [108, 201] width 19 height 10
click at [150, 51] on div "会员加扣款" at bounding box center [192, 58] width 323 height 14
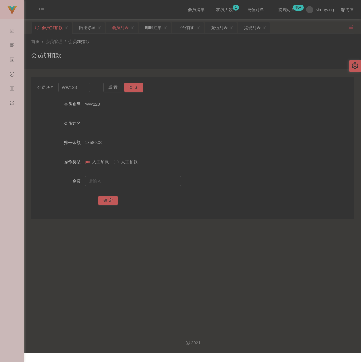
click at [123, 30] on div "会员列表" at bounding box center [120, 27] width 17 height 11
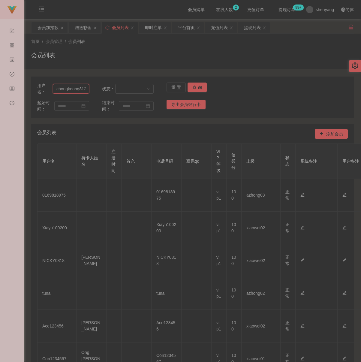
click at [77, 92] on input "chongkeong8128" at bounding box center [71, 89] width 36 height 10
paste input "enyihang"
type input "chenyihang"
click at [192, 86] on button "查 询" at bounding box center [197, 88] width 19 height 10
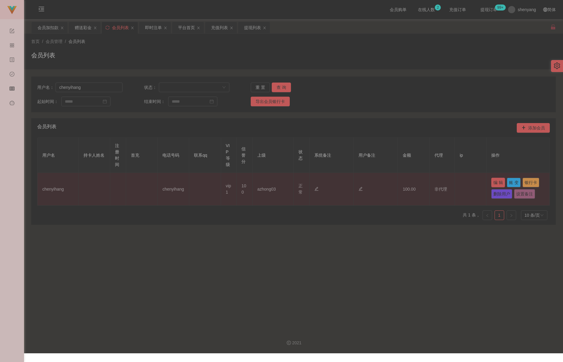
click at [362, 182] on button "编 辑" at bounding box center [499, 183] width 14 height 10
type input "chenyihang"
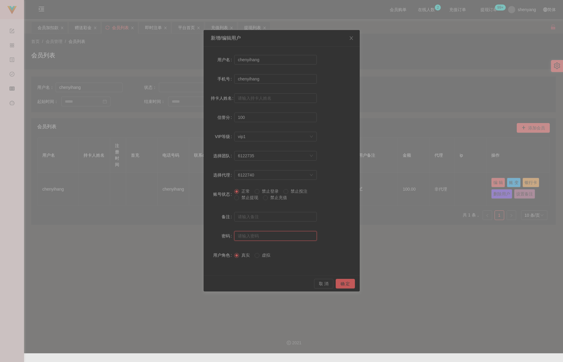
click at [260, 235] on input "text" at bounding box center [275, 236] width 83 height 10
type input "aaa123"
click at [343, 283] on button "确 定" at bounding box center [345, 284] width 19 height 10
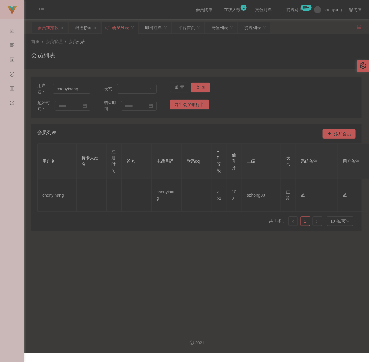
click at [44, 25] on div "会员加扣款" at bounding box center [48, 27] width 21 height 11
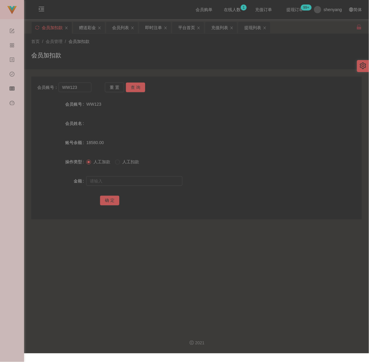
drag, startPoint x: 136, startPoint y: 59, endPoint x: 132, endPoint y: 59, distance: 4.8
click at [136, 59] on div "会员加扣款" at bounding box center [196, 58] width 331 height 14
click at [84, 88] on input "WW123" at bounding box center [75, 88] width 33 height 10
paste input "khchong76"
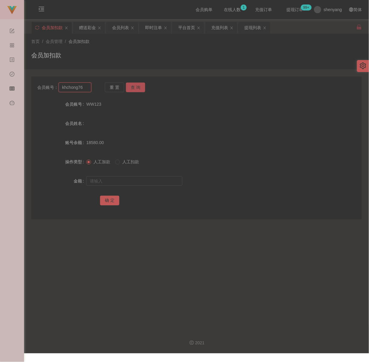
type input "khchong76"
drag, startPoint x: 135, startPoint y: 87, endPoint x: 136, endPoint y: 93, distance: 5.8
click at [135, 87] on button "查 询" at bounding box center [135, 88] width 19 height 10
click at [138, 184] on input "text" at bounding box center [134, 181] width 96 height 10
click at [133, 181] on input "text" at bounding box center [134, 181] width 96 height 10
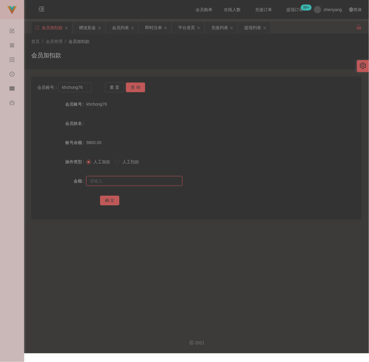
paste input "4400"
type input "4400"
click at [114, 200] on button "确 定" at bounding box center [109, 201] width 19 height 10
click at [169, 61] on div "会员加扣款" at bounding box center [196, 58] width 331 height 14
click at [82, 87] on input "khchong76" at bounding box center [75, 88] width 33 height 10
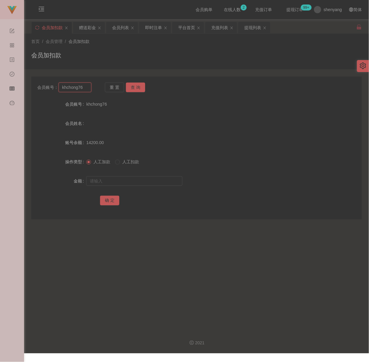
click at [82, 87] on input "khchong76" at bounding box center [75, 88] width 33 height 10
paste input "Qa504299"
type input "Qa504299"
click at [136, 89] on button "查 询" at bounding box center [135, 88] width 19 height 10
click at [134, 183] on input "text" at bounding box center [134, 181] width 96 height 10
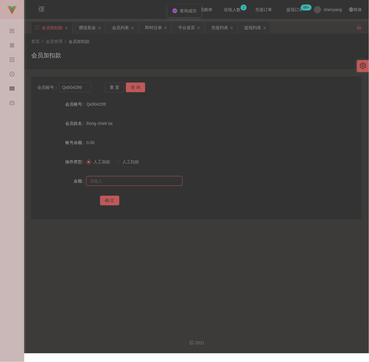
click at [145, 185] on input "text" at bounding box center [134, 181] width 96 height 10
paste input "100"
type input "100"
click at [108, 200] on button "确 定" at bounding box center [109, 201] width 19 height 10
click at [145, 58] on div "会员加扣款" at bounding box center [196, 58] width 331 height 14
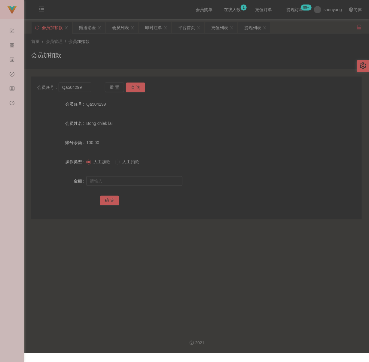
click at [83, 82] on div "会员账号： Qa504299 重 置 查 询 会员账号 Qa504299 会员姓名 [PERSON_NAME] lai 账号余额 100.00 操作类型 人工…" at bounding box center [196, 148] width 331 height 143
click at [83, 89] on input "Qa504299" at bounding box center [75, 88] width 33 height 10
paste input "Cheamanhoe"
type input "Cheamanhoe"
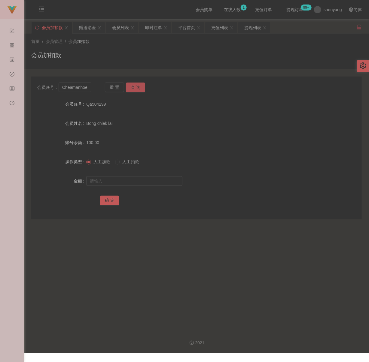
click at [143, 84] on button "查 询" at bounding box center [135, 88] width 19 height 10
click at [122, 181] on input "text" at bounding box center [134, 181] width 96 height 10
drag, startPoint x: 158, startPoint y: 181, endPoint x: 154, endPoint y: 181, distance: 3.9
click at [158, 181] on input "text" at bounding box center [134, 181] width 96 height 10
paste input "100"
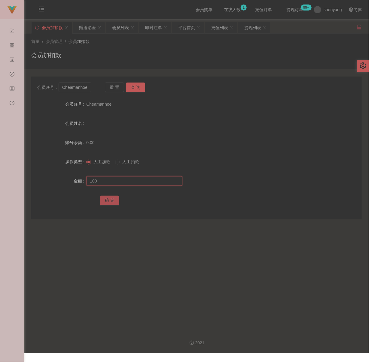
type input "100"
click at [107, 198] on button "确 定" at bounding box center [109, 201] width 19 height 10
click at [75, 87] on input "Cheamanhoe" at bounding box center [75, 88] width 33 height 10
paste input "WW123"
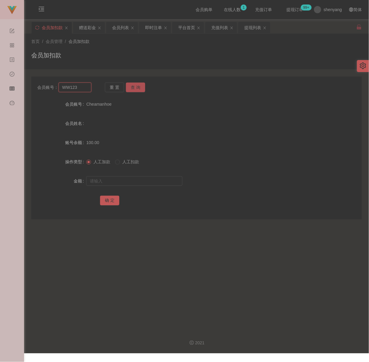
type input "WW123"
click at [135, 87] on button "查 询" at bounding box center [135, 88] width 19 height 10
click at [129, 177] on input "text" at bounding box center [134, 181] width 96 height 10
type input "30"
click at [110, 203] on button "确 定" at bounding box center [109, 201] width 19 height 10
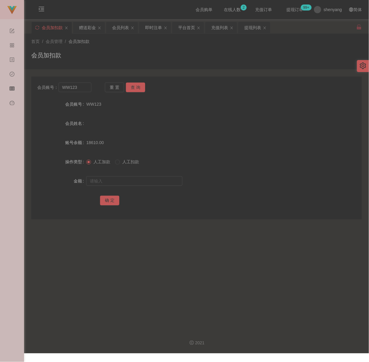
click at [337, 131] on form "会员账号 WW123 会员姓名 账号余额 18610.00 操作类型 人工加款 人工扣款 金额 确 定" at bounding box center [196, 152] width 331 height 108
click at [83, 89] on input "WW123" at bounding box center [75, 88] width 33 height 10
paste input "0178430268"
type input "0178430268"
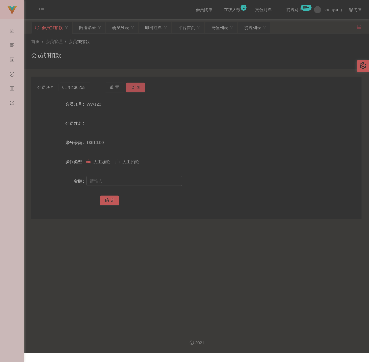
click at [133, 87] on button "查 询" at bounding box center [135, 88] width 19 height 10
click at [127, 185] on input "text" at bounding box center [134, 181] width 96 height 10
type input "700"
click at [110, 199] on button "确 定" at bounding box center [109, 201] width 19 height 10
click at [86, 88] on input "0178430268" at bounding box center [75, 88] width 33 height 10
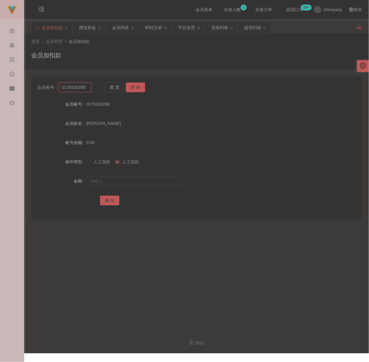
click at [86, 88] on input "0178430268" at bounding box center [75, 88] width 33 height 10
paste input "JD861"
type input "JD8618"
click at [131, 87] on button "查 询" at bounding box center [135, 88] width 19 height 10
click at [119, 182] on input "text" at bounding box center [134, 181] width 96 height 10
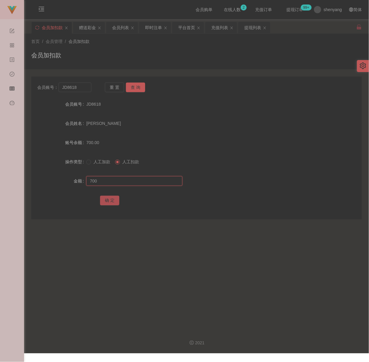
type input "700"
click at [105, 198] on button "确 定" at bounding box center [109, 201] width 19 height 10
